Goal: Information Seeking & Learning: Learn about a topic

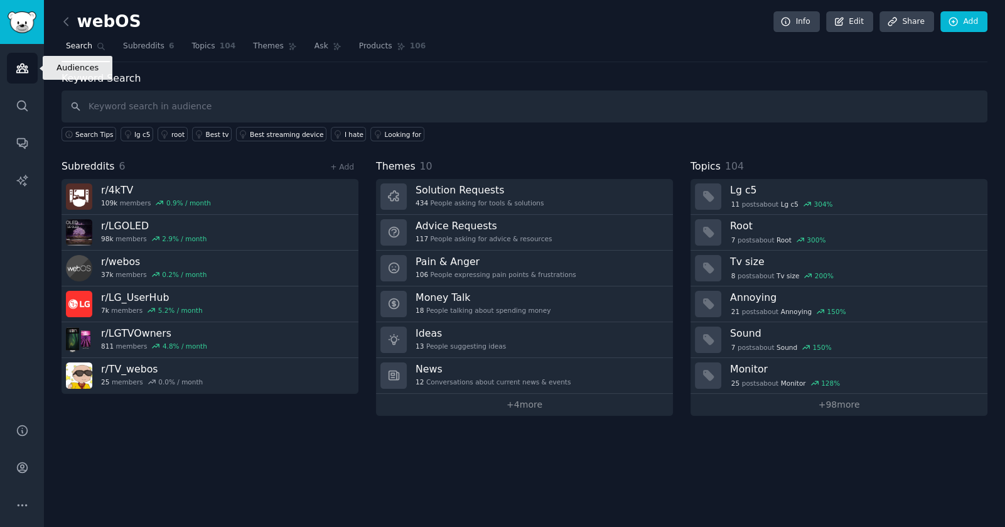
click at [21, 65] on icon "Sidebar" at bounding box center [22, 68] width 13 height 13
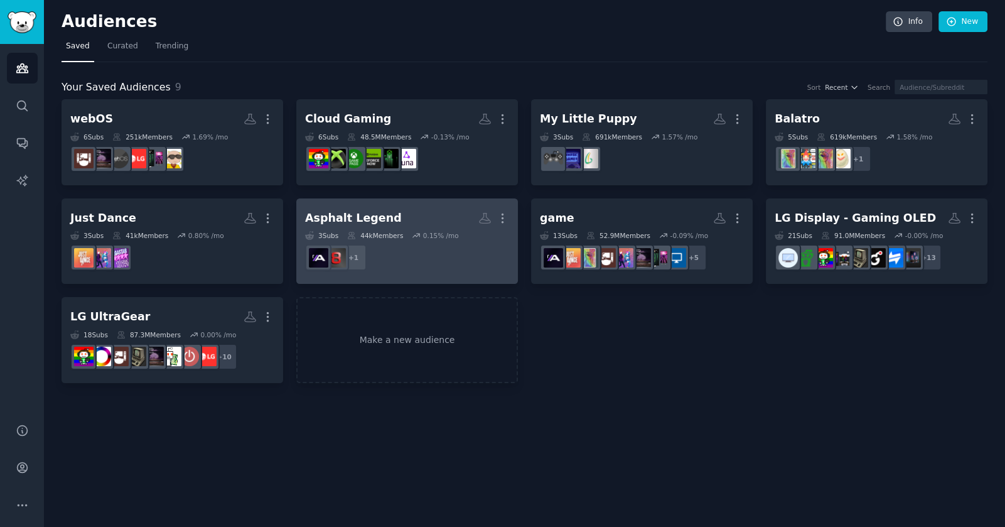
click at [386, 212] on div "Asphalt Legend" at bounding box center [353, 218] width 97 height 16
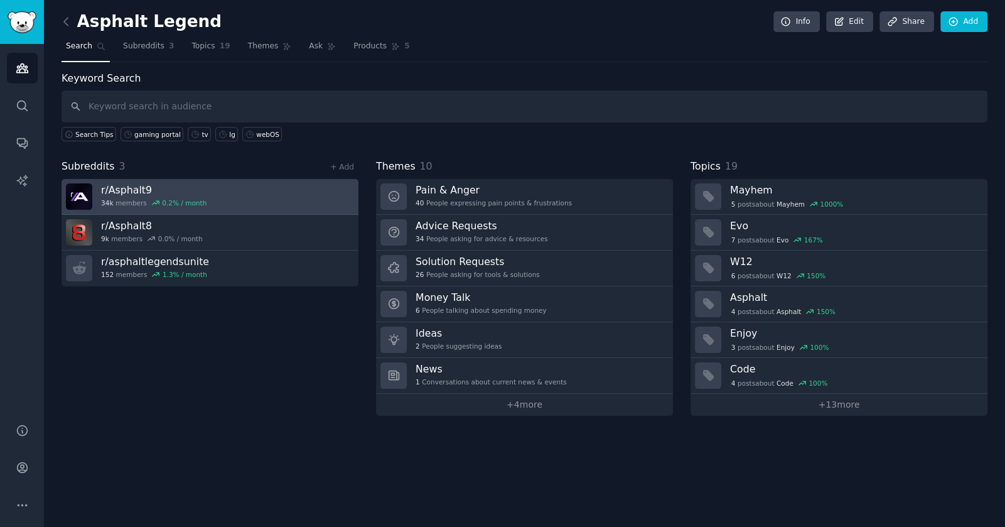
click at [235, 185] on link "r/ Asphalt9 34k members 0.2 % / month" at bounding box center [210, 197] width 297 height 36
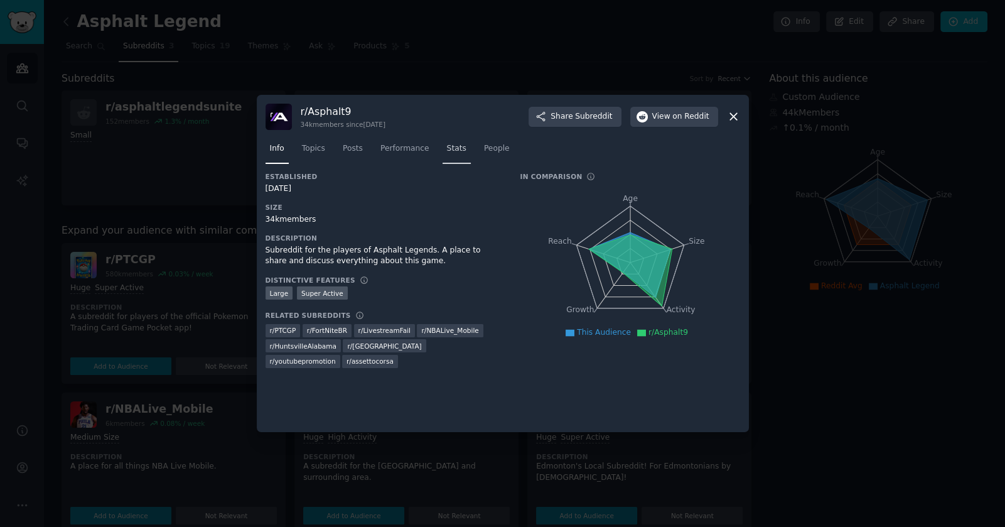
click at [447, 146] on span "Stats" at bounding box center [456, 148] width 19 height 11
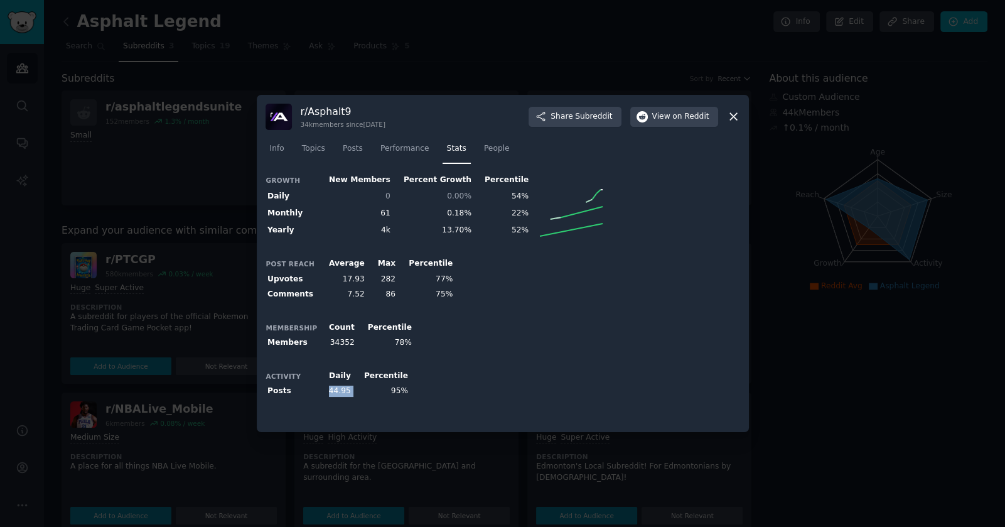
drag, startPoint x: 328, startPoint y: 390, endPoint x: 348, endPoint y: 394, distance: 20.4
click at [348, 394] on tr "Posts 44.95 95%" at bounding box center [338, 392] width 145 height 16
click at [271, 153] on span "Info" at bounding box center [277, 148] width 14 height 11
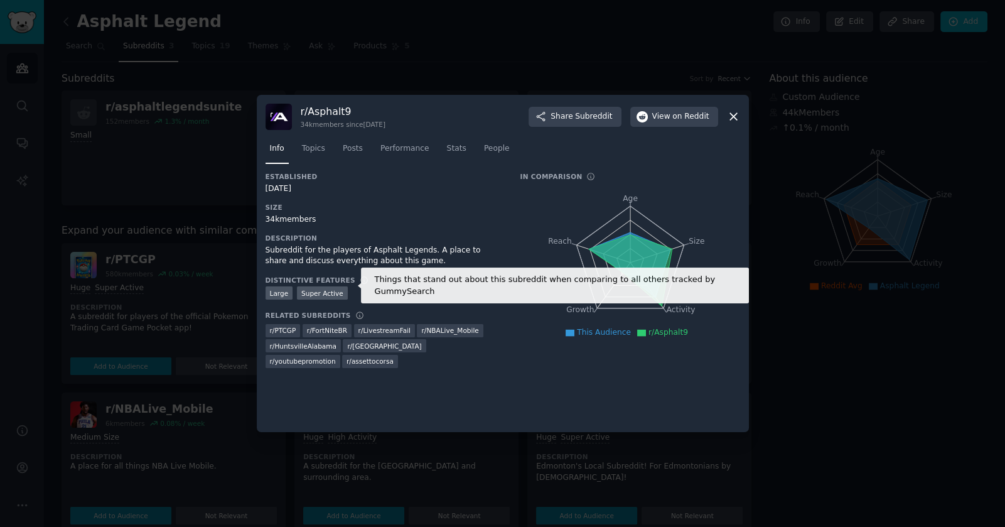
click at [360, 280] on icon at bounding box center [364, 280] width 9 height 9
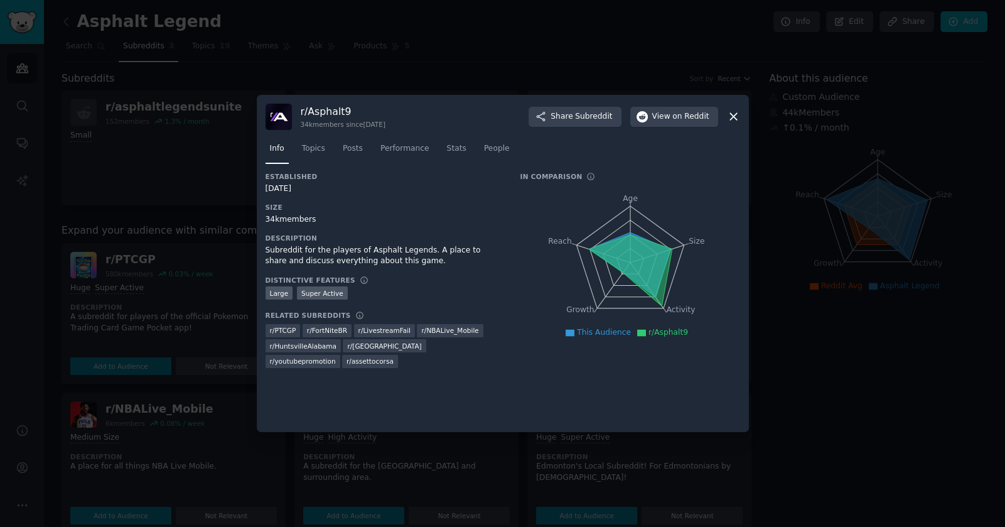
click at [735, 117] on icon at bounding box center [733, 116] width 13 height 13
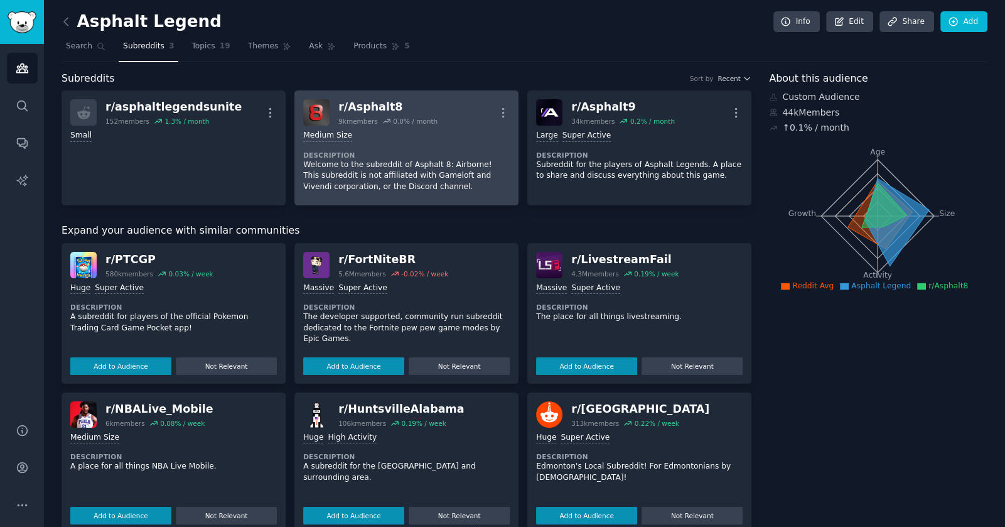
click at [428, 128] on div "1000 - 10,000 members Medium Size Description Welcome to the subreddit of Aspha…" at bounding box center [406, 161] width 207 height 71
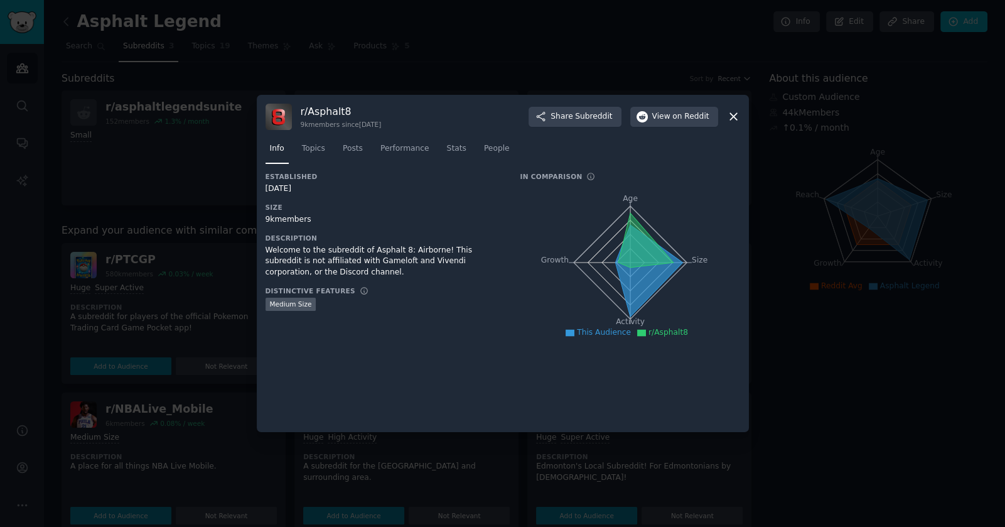
drag, startPoint x: 809, startPoint y: 166, endPoint x: 796, endPoint y: 172, distance: 14.0
click at [809, 166] on div at bounding box center [502, 263] width 1005 height 527
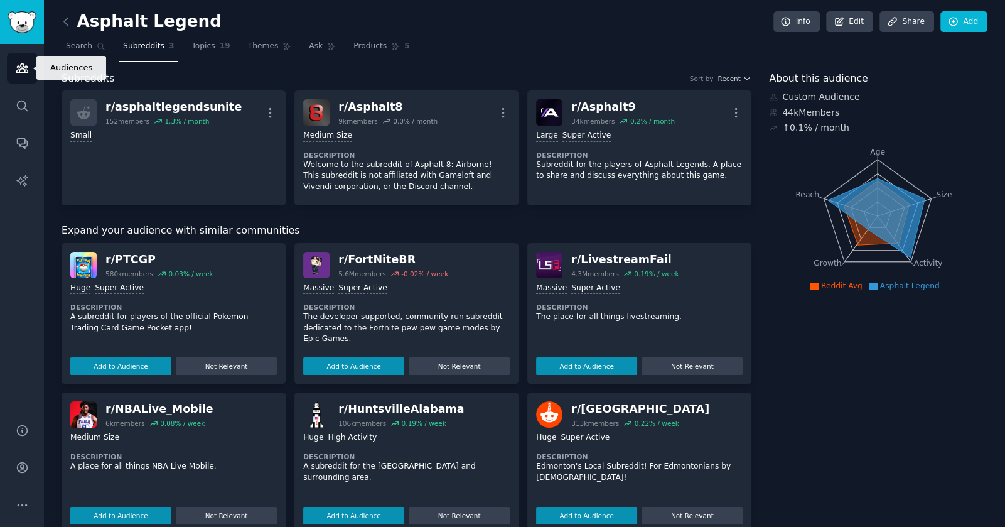
click at [31, 67] on link "Audiences" at bounding box center [22, 68] width 31 height 31
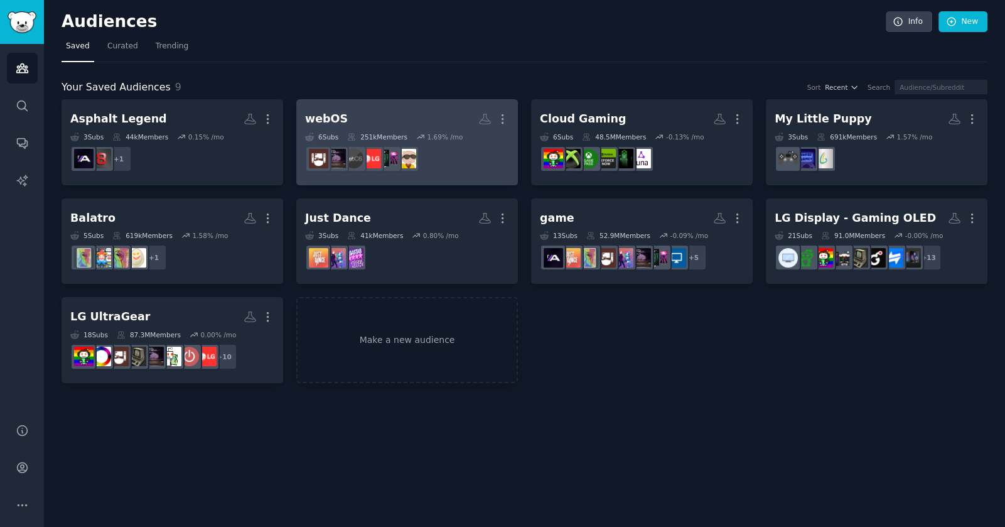
click at [377, 121] on h2 "webOS More" at bounding box center [407, 119] width 204 height 22
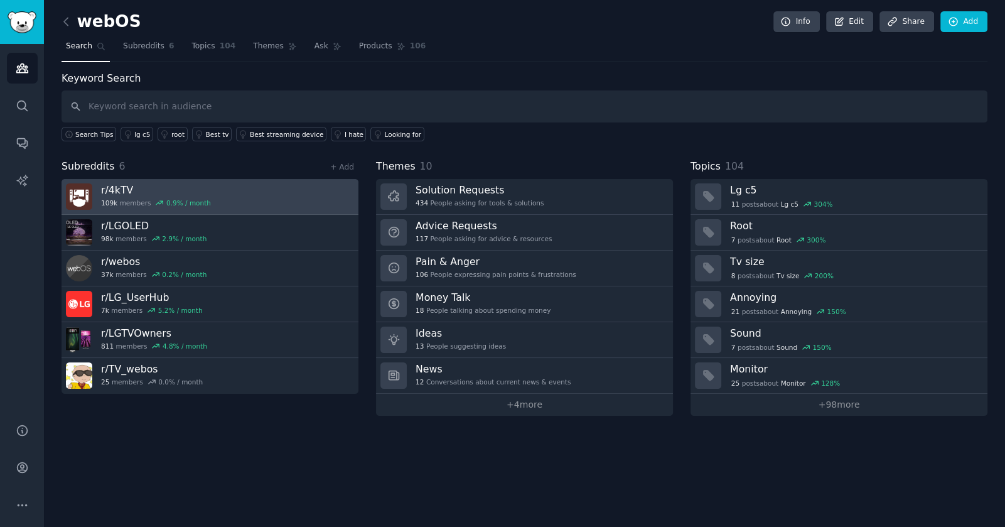
click at [288, 194] on link "r/ 4kTV 109k members 0.9 % / month" at bounding box center [210, 197] width 297 height 36
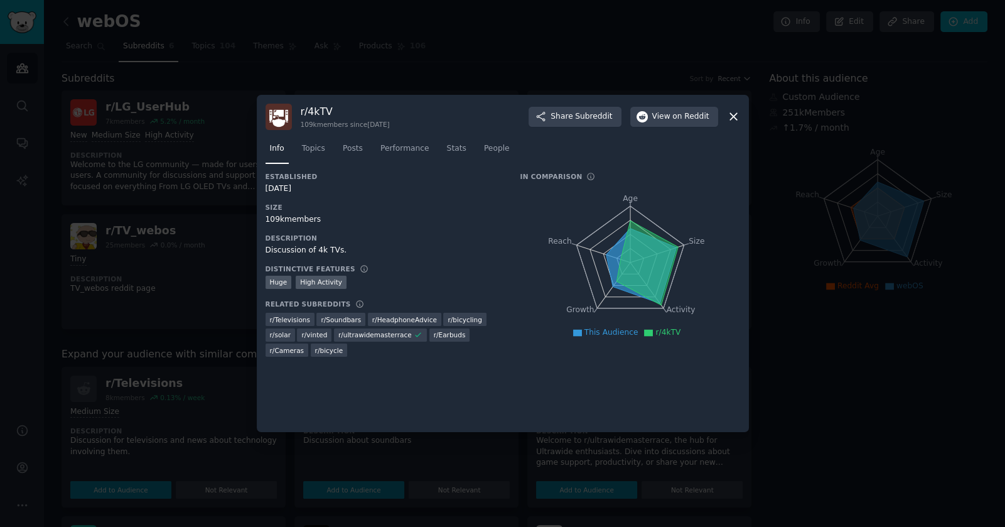
click at [738, 116] on icon at bounding box center [733, 116] width 13 height 13
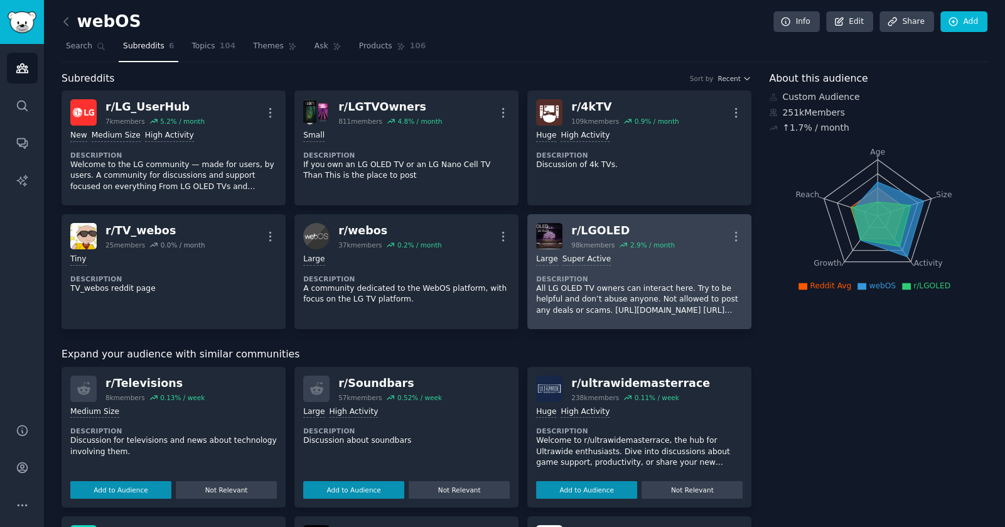
click at [679, 225] on div "r/ LGOLED 98k members 2.9 % / month More" at bounding box center [639, 236] width 207 height 26
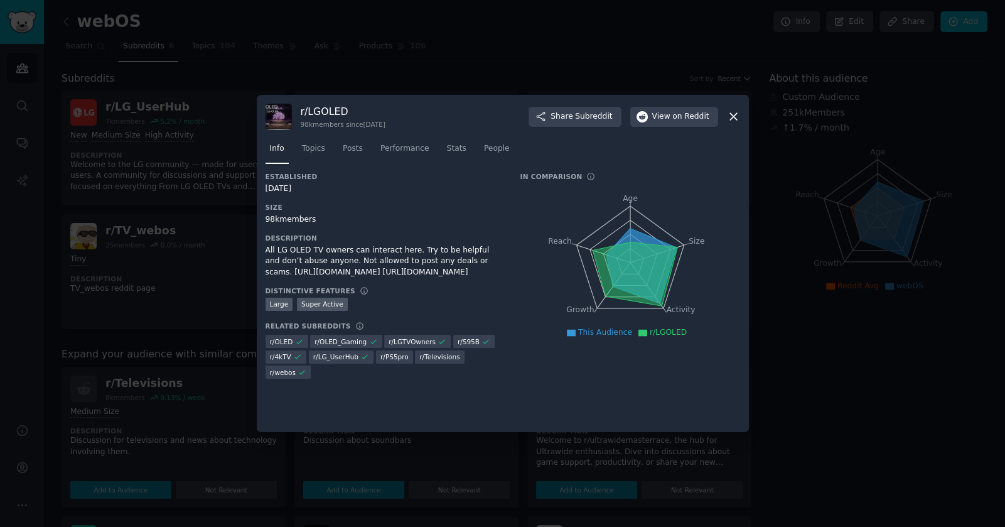
click at [841, 181] on div at bounding box center [502, 263] width 1005 height 527
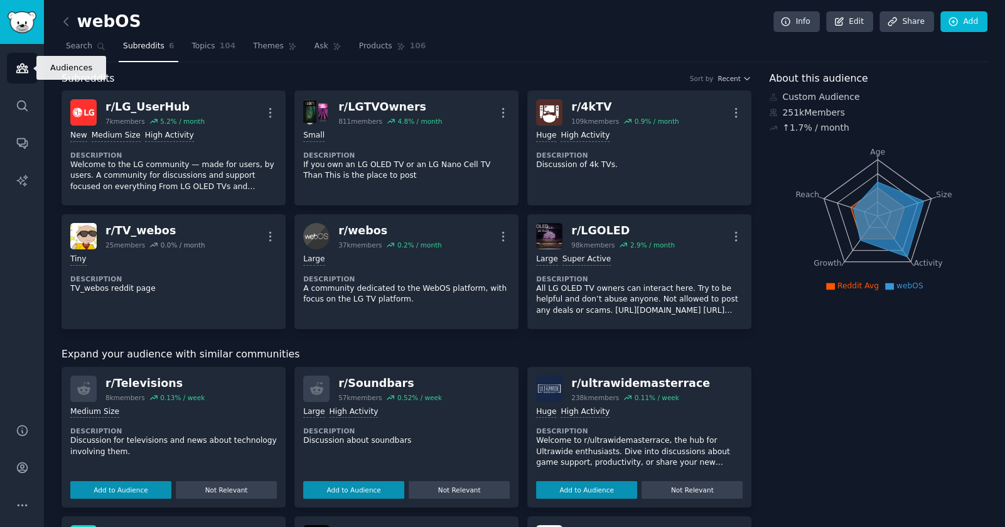
click at [30, 62] on link "Audiences" at bounding box center [22, 68] width 31 height 31
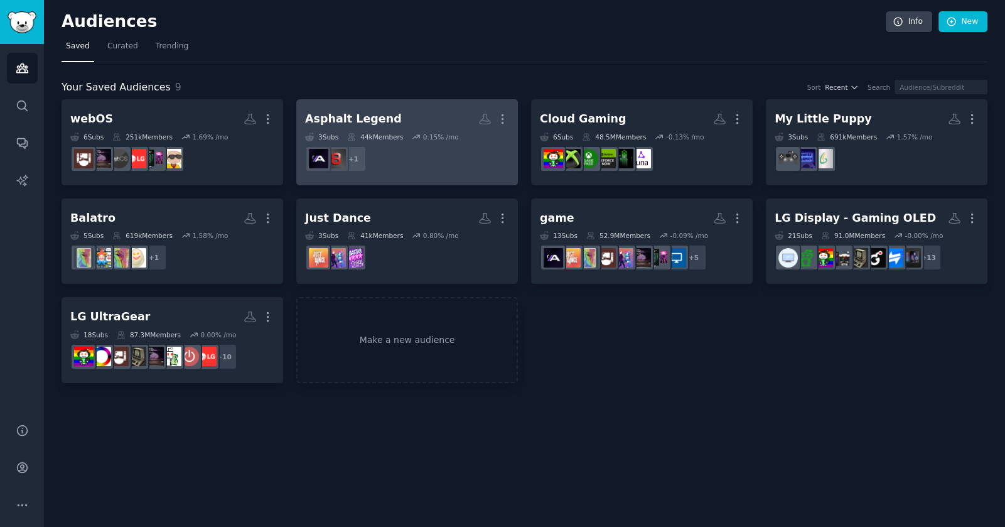
click at [399, 114] on h2 "Asphalt Legend More" at bounding box center [407, 119] width 204 height 22
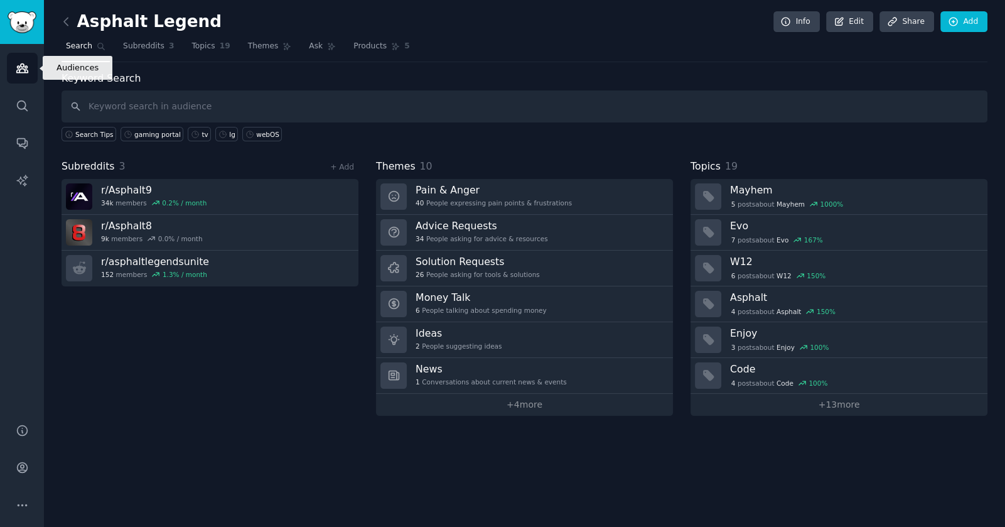
click at [27, 67] on icon "Sidebar" at bounding box center [21, 68] width 11 height 9
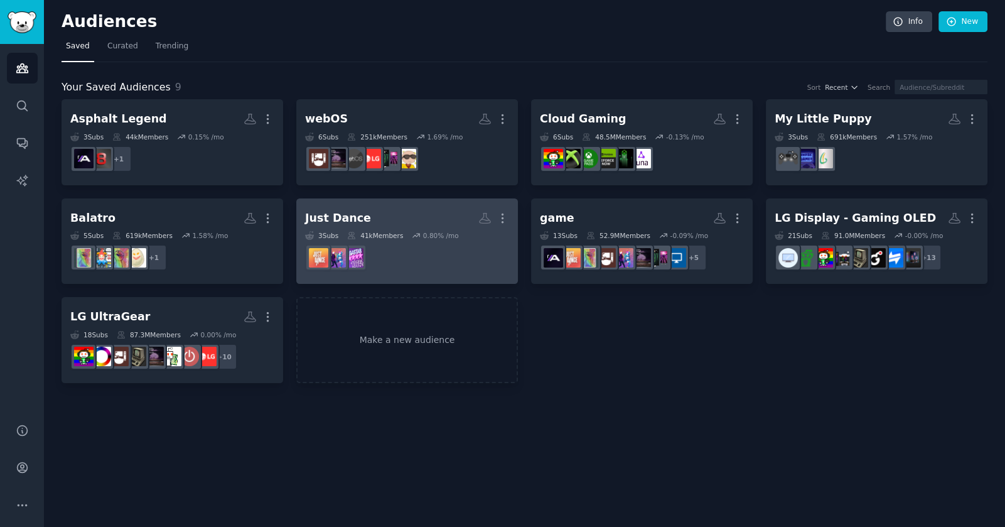
click at [412, 215] on h2 "Just Dance More" at bounding box center [407, 218] width 204 height 22
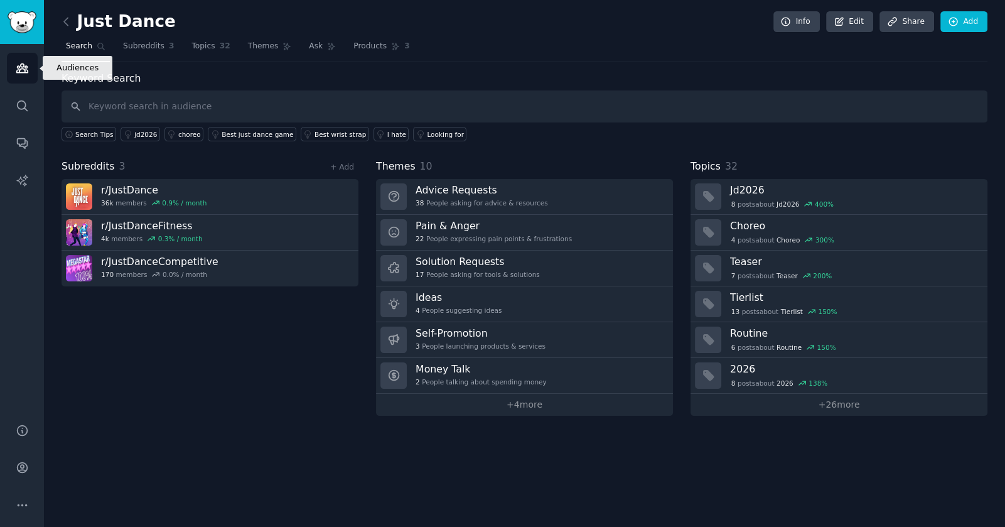
click at [16, 69] on icon "Sidebar" at bounding box center [22, 68] width 13 height 13
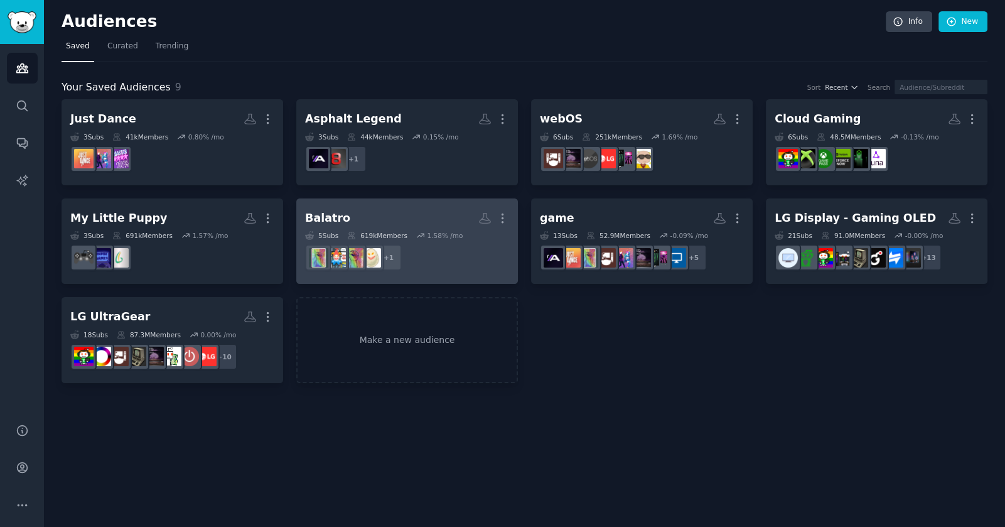
click at [416, 207] on h2 "Balatro More" at bounding box center [407, 218] width 204 height 22
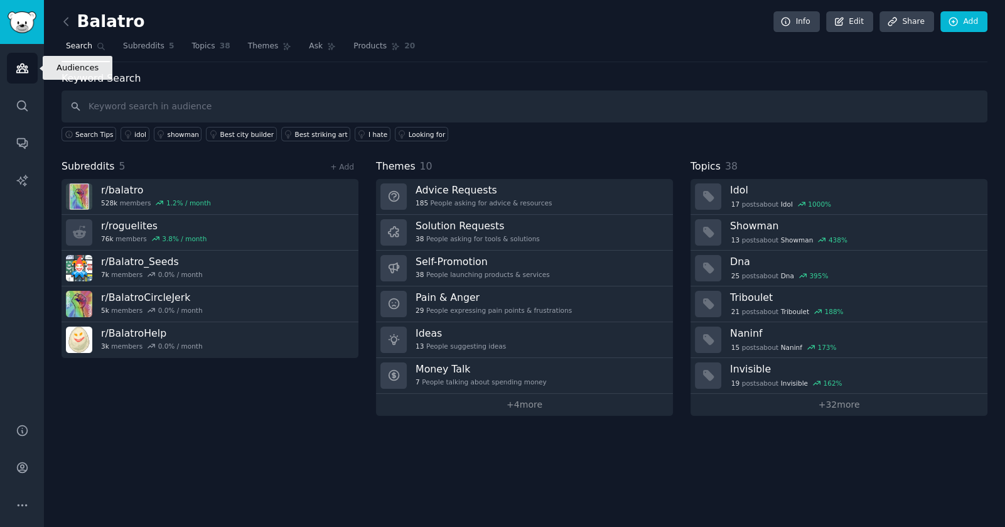
click at [21, 72] on icon "Sidebar" at bounding box center [21, 68] width 11 height 9
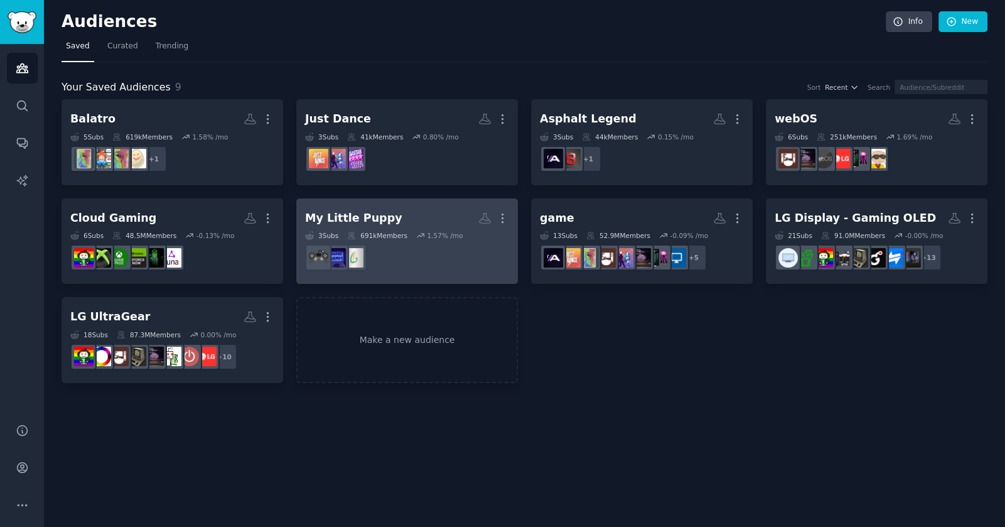
click at [424, 211] on h2 "My Little Puppy More" at bounding box center [407, 218] width 204 height 22
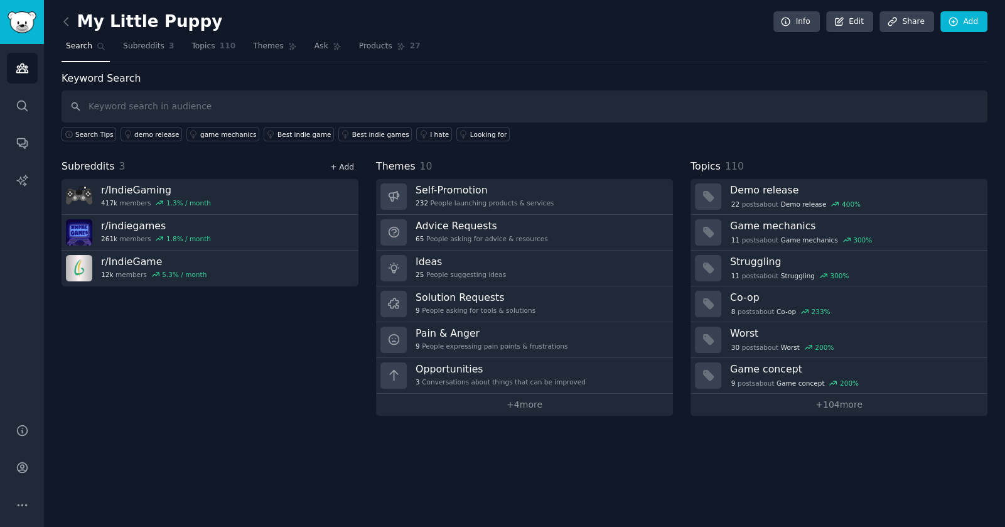
click at [343, 166] on link "+ Add" at bounding box center [342, 167] width 24 height 9
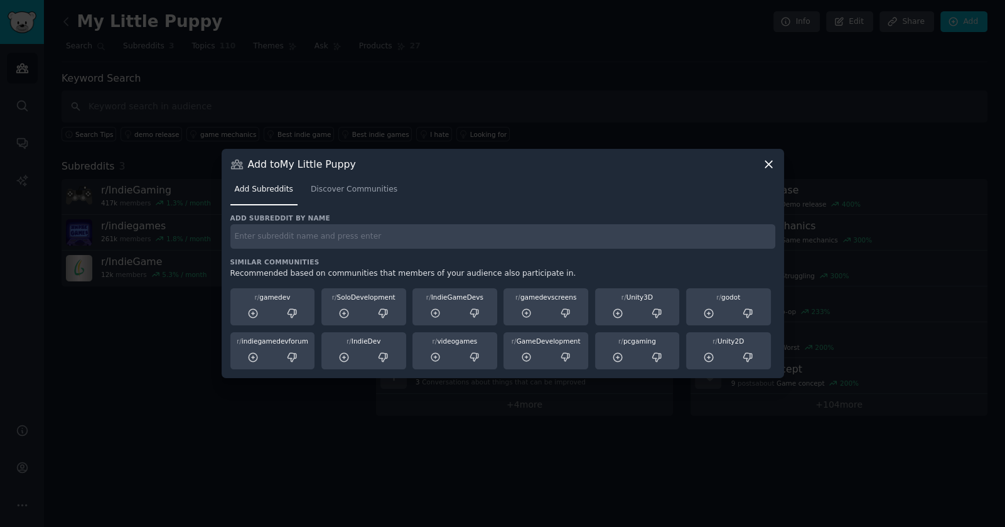
click at [314, 241] on input "text" at bounding box center [502, 236] width 545 height 24
type input "corgi"
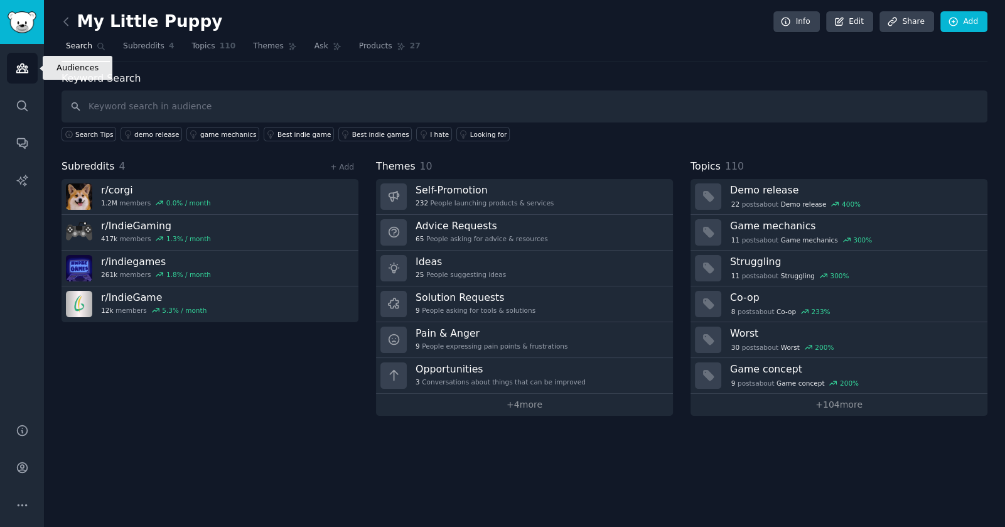
click at [26, 67] on icon "Sidebar" at bounding box center [22, 68] width 13 height 13
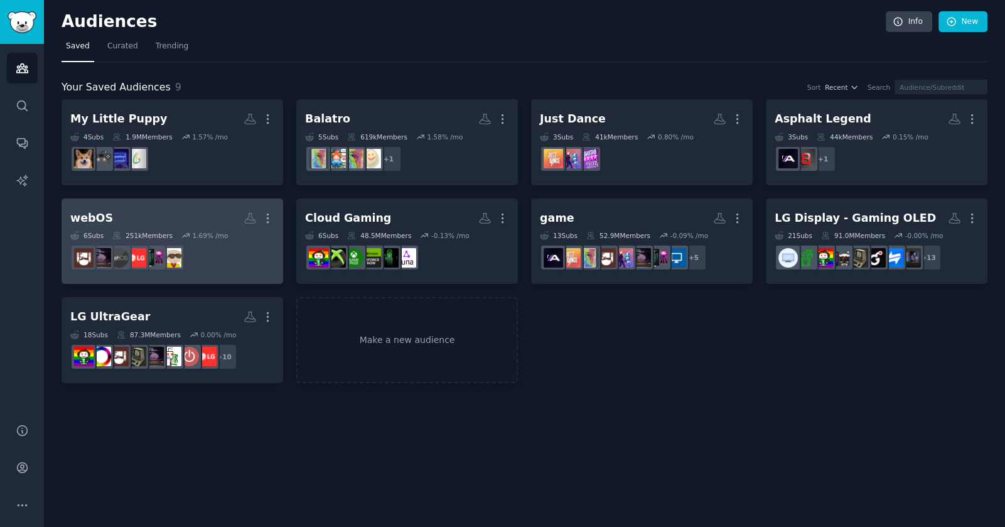
click at [159, 218] on h2 "webOS More" at bounding box center [172, 218] width 204 height 22
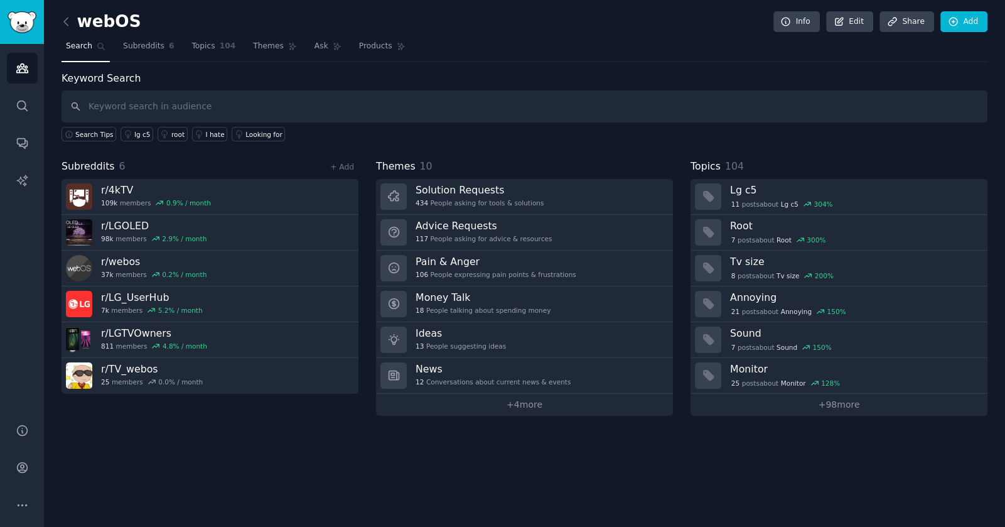
click at [207, 104] on input "text" at bounding box center [525, 106] width 926 height 32
type input "lg webos"
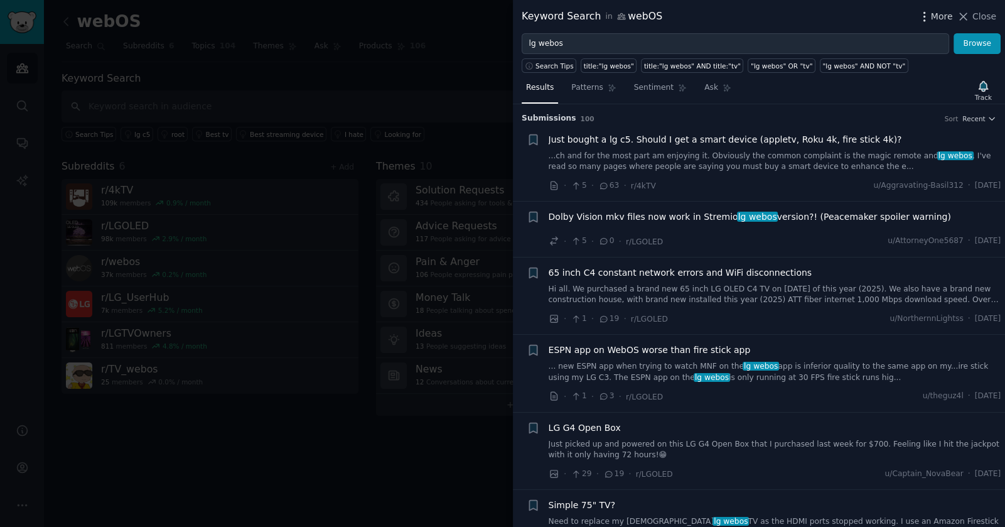
click at [935, 18] on span "More" at bounding box center [942, 16] width 22 height 13
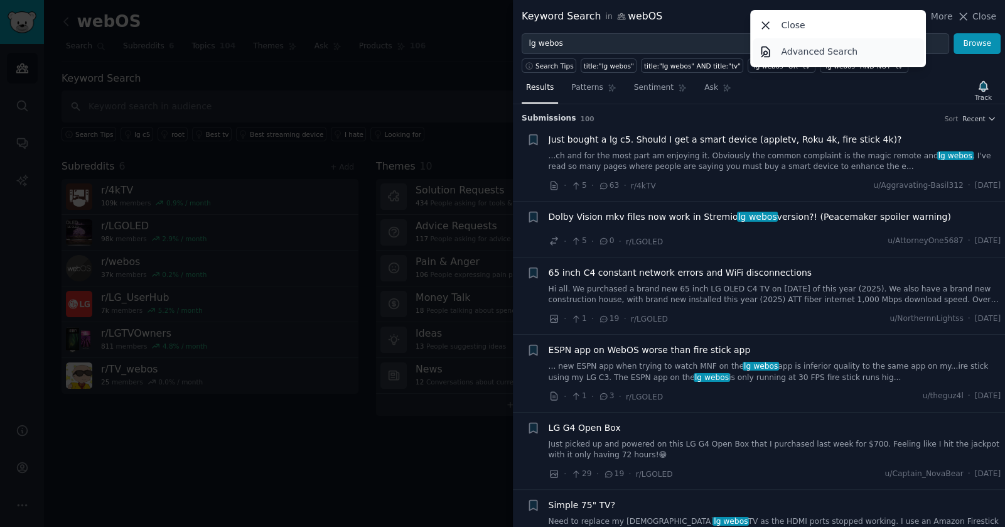
click at [821, 53] on p "Advanced Search" at bounding box center [819, 51] width 77 height 13
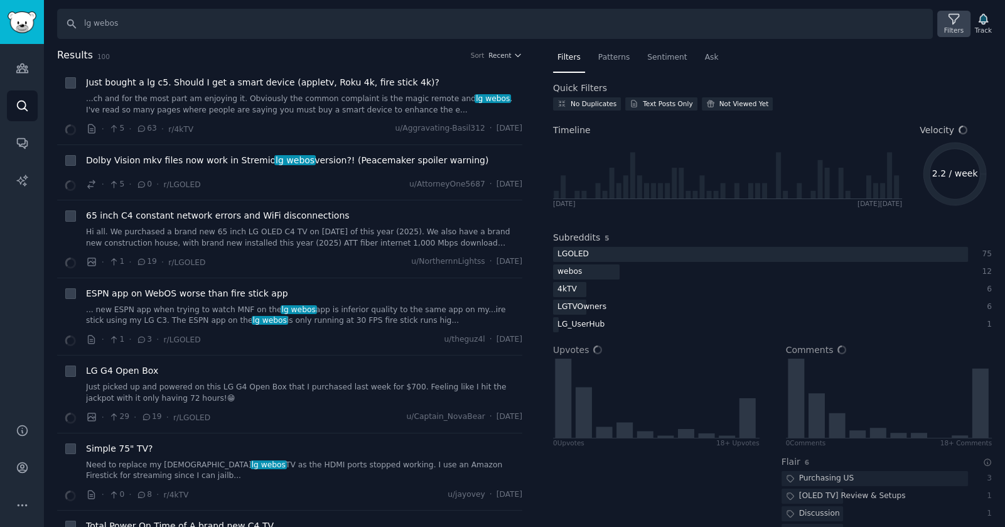
click at [949, 28] on div "Filters" at bounding box center [953, 30] width 19 height 9
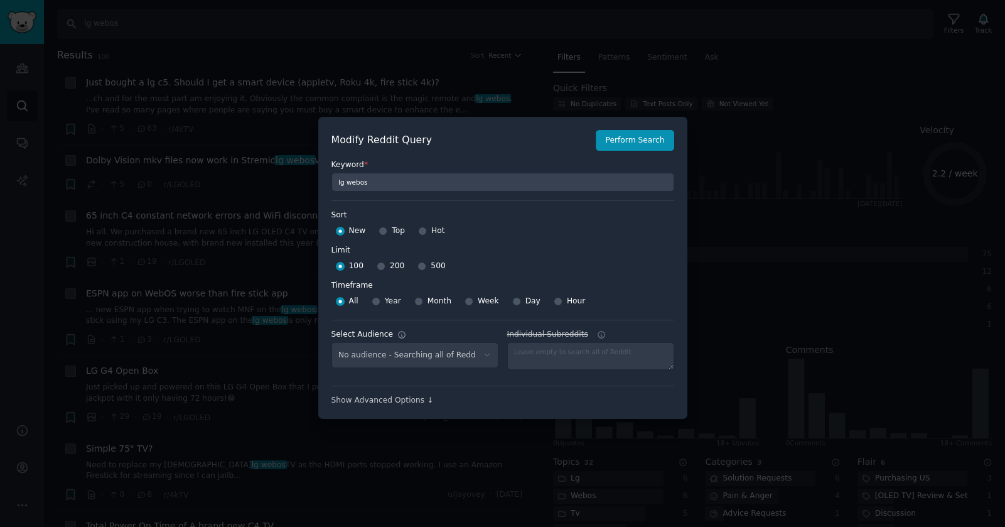
select select "9d412af26c"
click at [414, 303] on div at bounding box center [418, 301] width 9 height 11
click at [414, 302] on input "Month" at bounding box center [418, 301] width 9 height 9
radio input "true"
click at [417, 269] on input "500" at bounding box center [421, 266] width 9 height 9
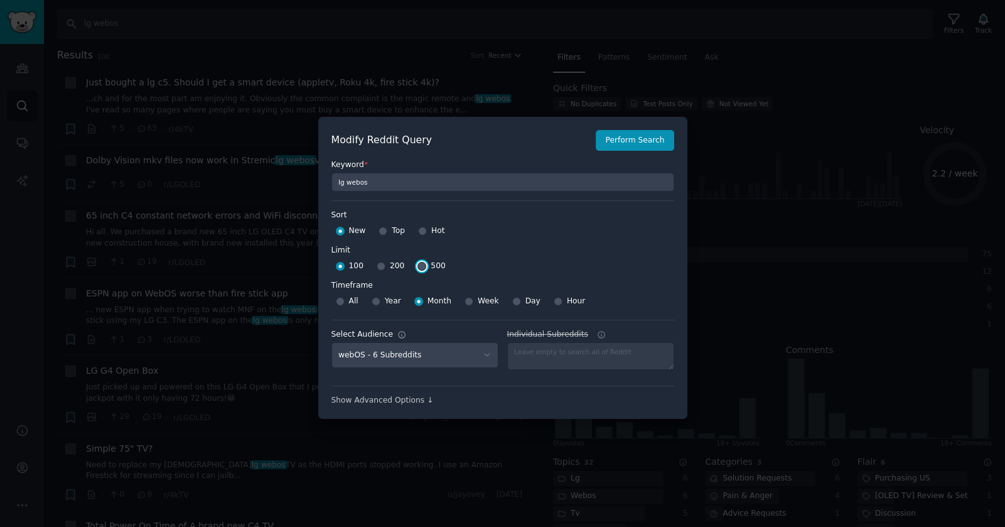
radio input "true"
click at [631, 141] on button "Perform Search" at bounding box center [635, 140] width 78 height 21
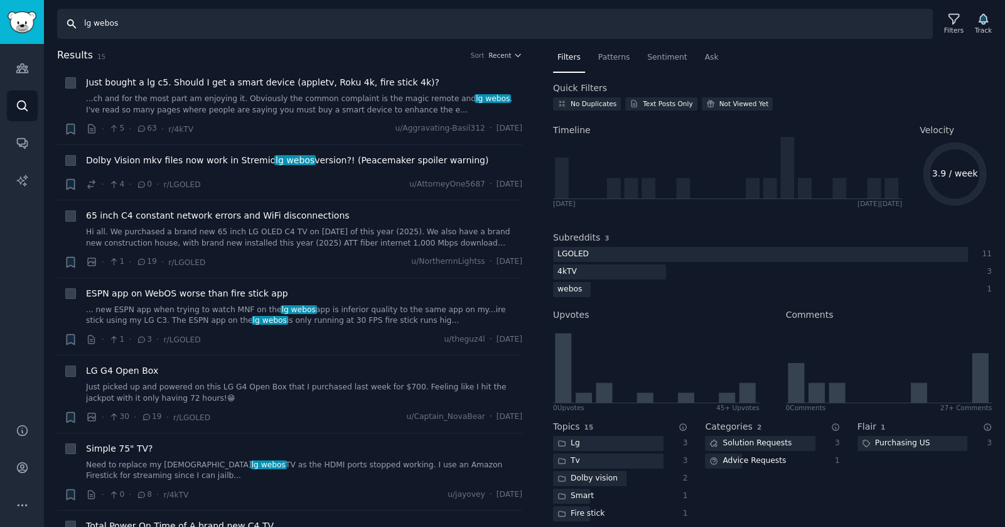
click at [135, 28] on input "lg webos" at bounding box center [495, 24] width 876 height 30
type input "lg gaming portal"
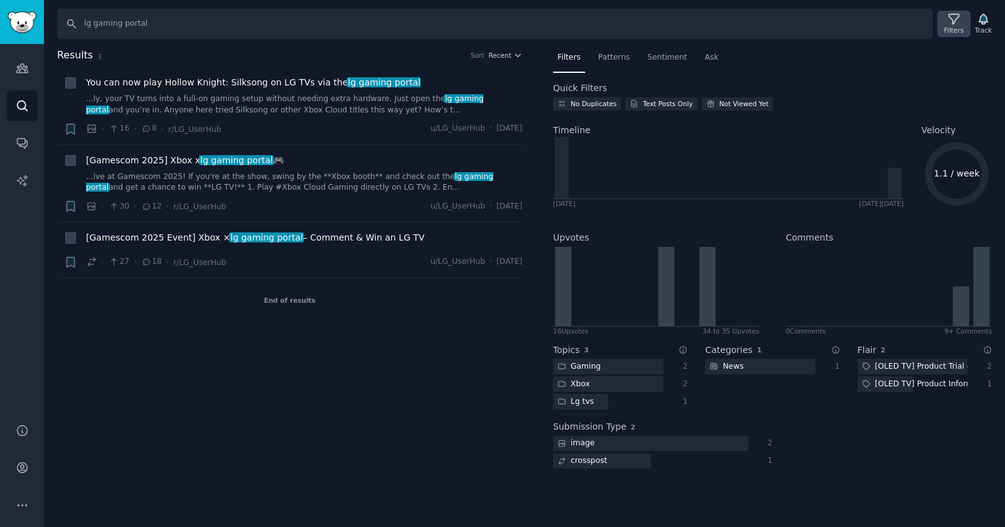
click at [957, 28] on div "Filters" at bounding box center [953, 30] width 19 height 9
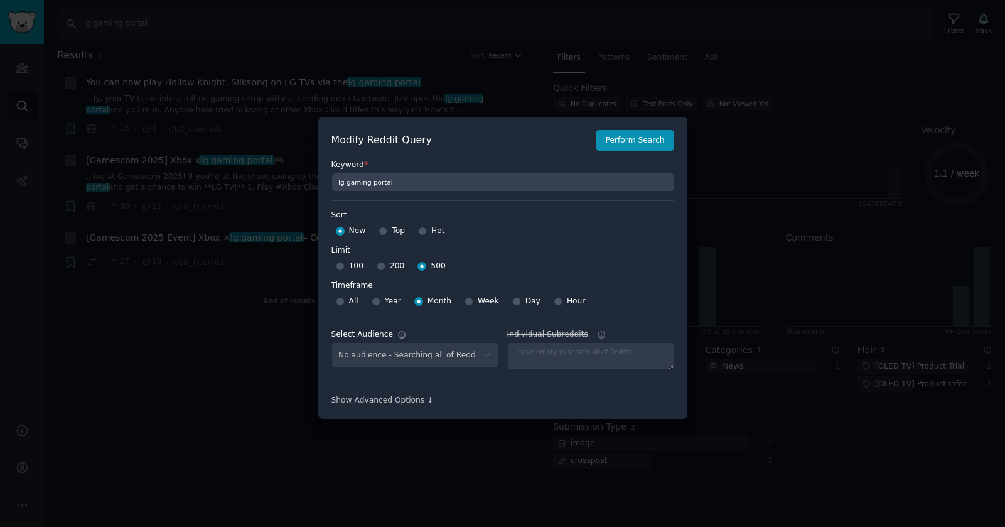
select select "9d412af26c"
click at [376, 300] on input "Year" at bounding box center [376, 301] width 9 height 9
radio input "true"
click at [629, 144] on button "Perform Search" at bounding box center [635, 140] width 78 height 21
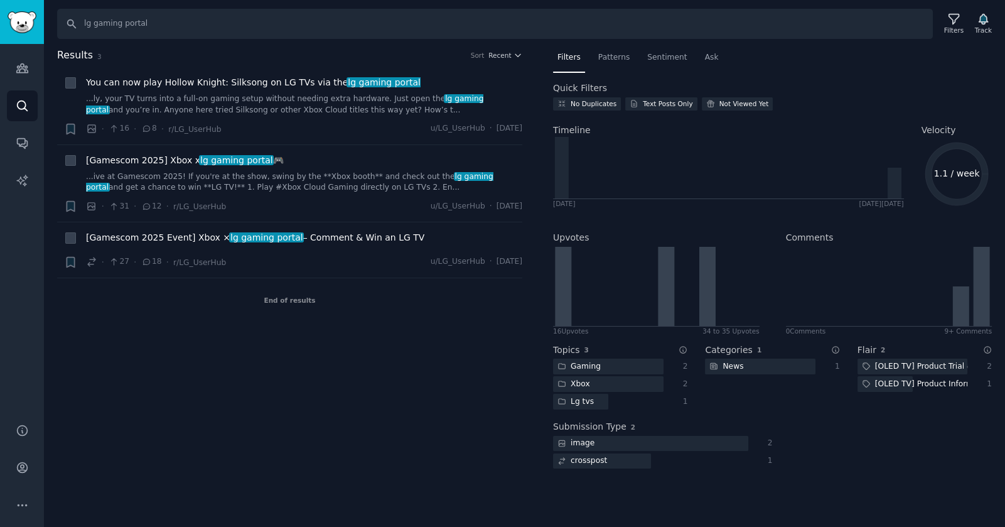
click at [229, 386] on div "Results 3 Sort Recent + You can now play Hollow Knight: Silksong on LG TVs via …" at bounding box center [298, 266] width 483 height 436
click at [281, 382] on div "Results 3 Sort Recent + You can now play Hollow Knight: Silksong on LG TVs via …" at bounding box center [298, 266] width 483 height 436
click at [664, 59] on span "Sentiment" at bounding box center [667, 57] width 40 height 11
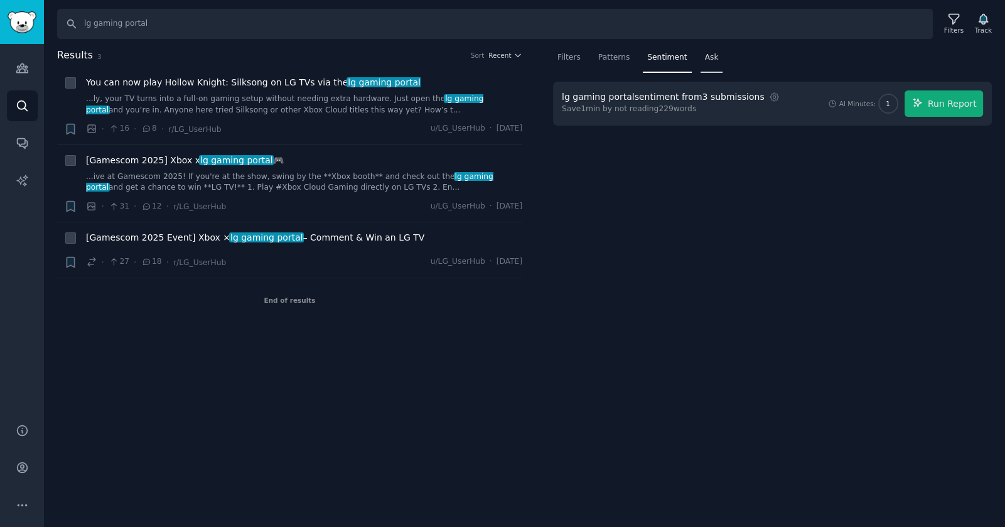
click at [705, 61] on span "Ask" at bounding box center [712, 57] width 14 height 11
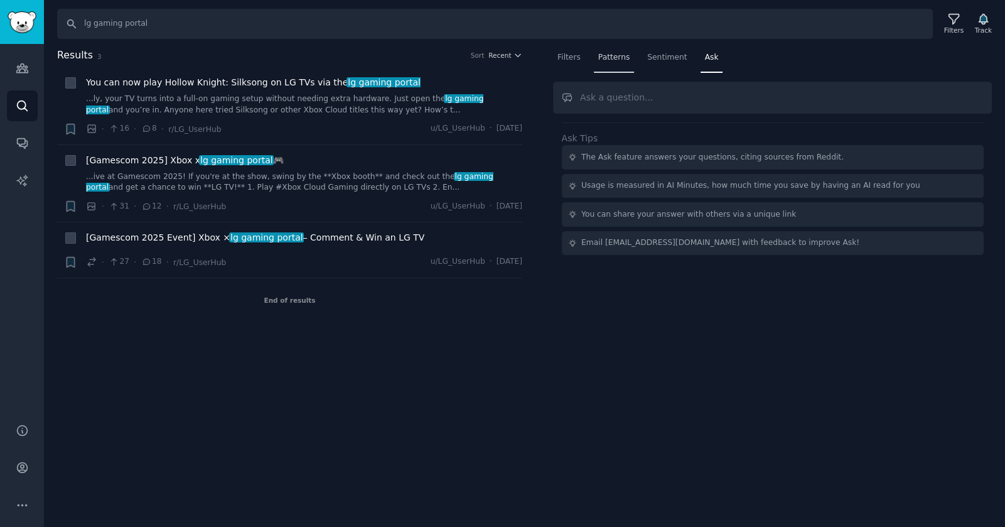
click at [615, 60] on span "Patterns" at bounding box center [613, 57] width 31 height 11
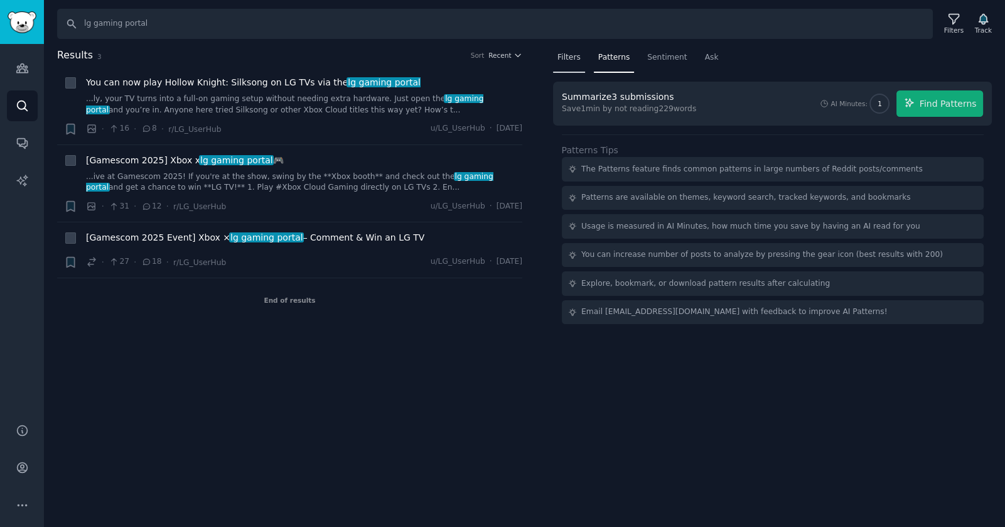
click at [578, 61] on span "Filters" at bounding box center [568, 57] width 23 height 11
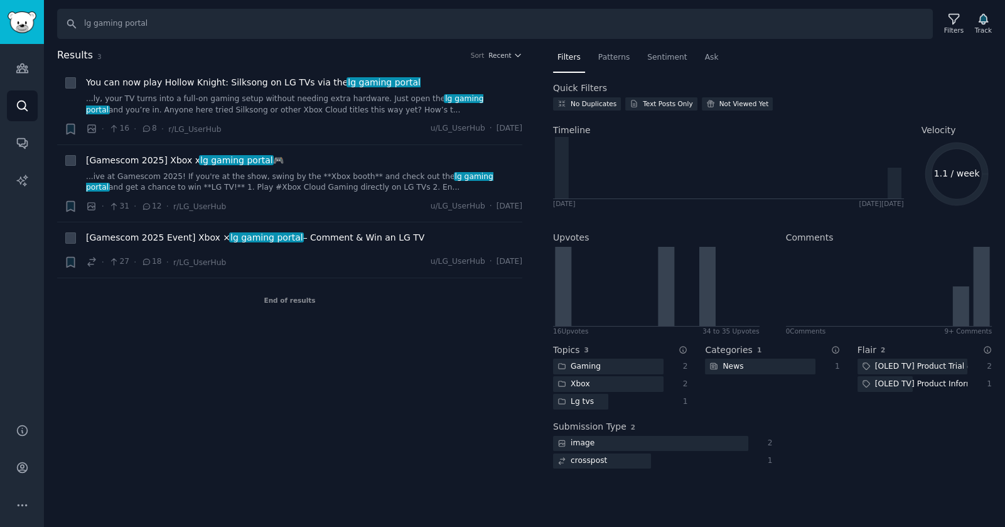
click at [229, 437] on div "Results 3 Sort Recent + You can now play Hollow Knight: Silksong on LG TVs via …" at bounding box center [298, 266] width 483 height 436
click at [522, 51] on div "Results 3 Sort Recent + You can now play Hollow Knight: Silksong on LG TVs via …" at bounding box center [298, 266] width 483 height 436
click at [512, 55] on button "Recent" at bounding box center [505, 55] width 34 height 9
